Goal: Check status

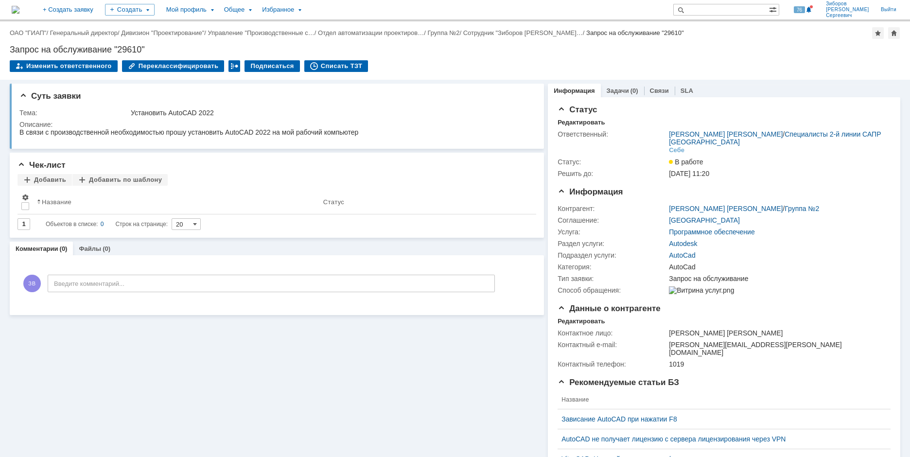
click at [19, 6] on img at bounding box center [16, 10] width 8 height 8
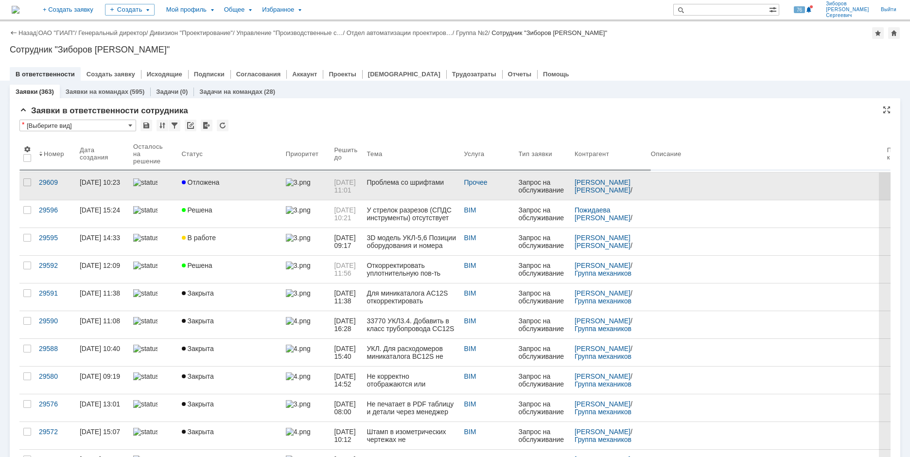
click at [201, 183] on span "Отложена" at bounding box center [201, 182] width 38 height 8
